Goal: Find contact information: Find contact information

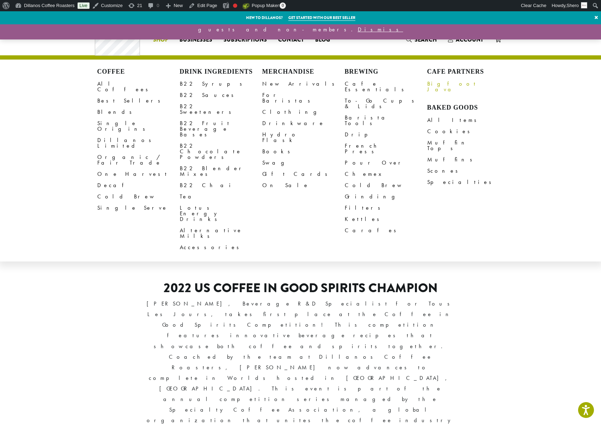
click at [437, 84] on link "Bigfoot Java" at bounding box center [468, 86] width 83 height 17
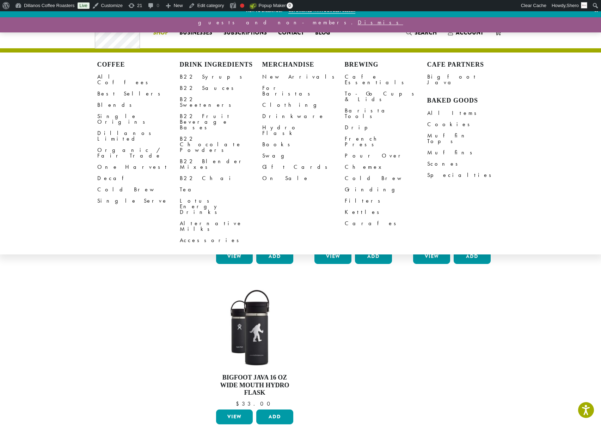
scroll to position [7, 0]
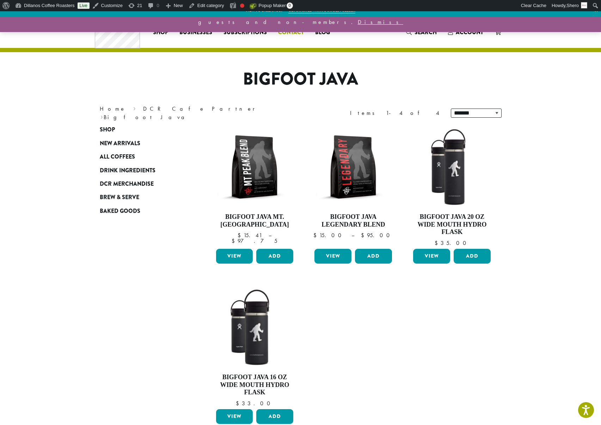
click at [291, 34] on span "Contact" at bounding box center [291, 32] width 26 height 9
